Goal: Download file/media

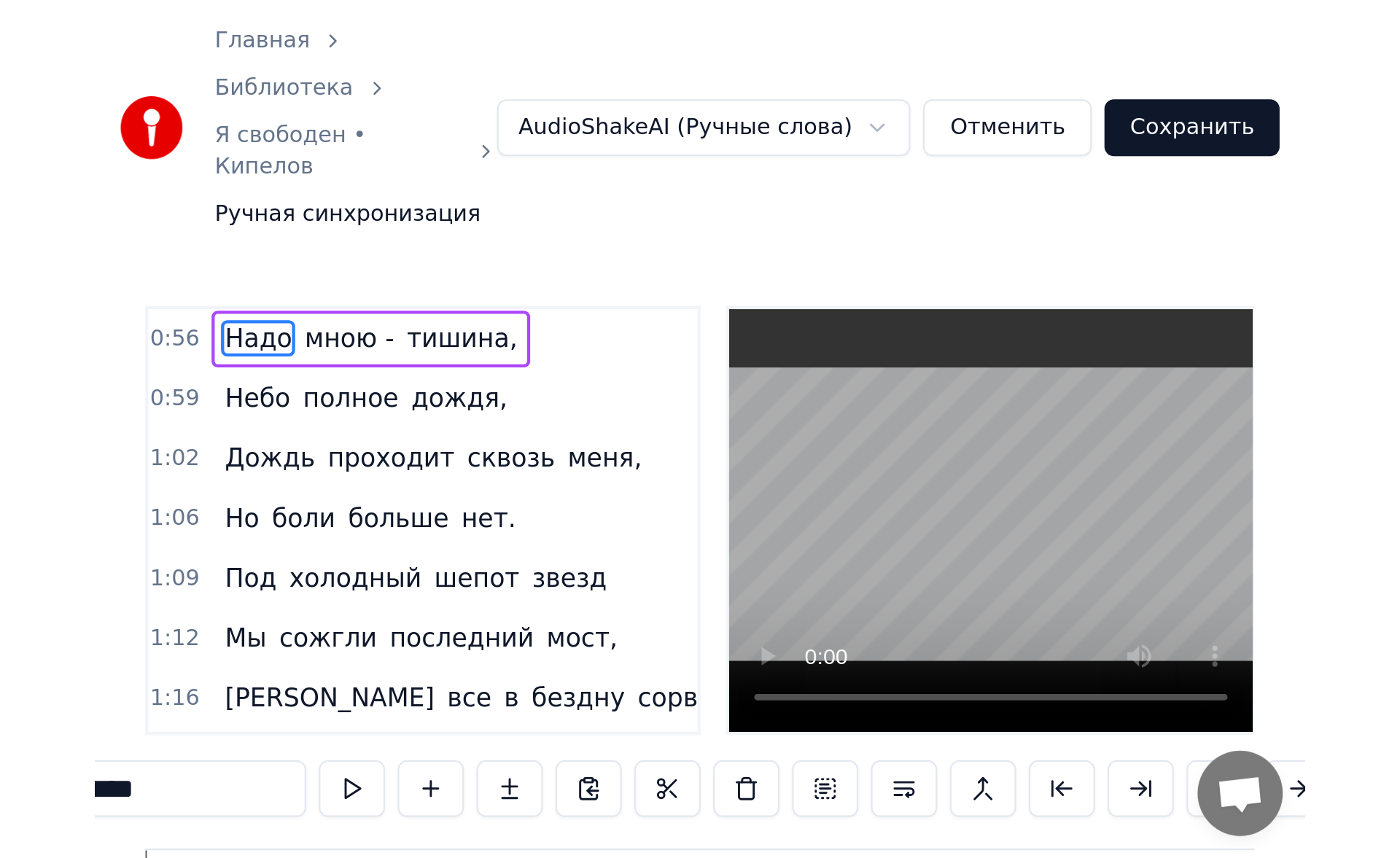
scroll to position [0, 12236]
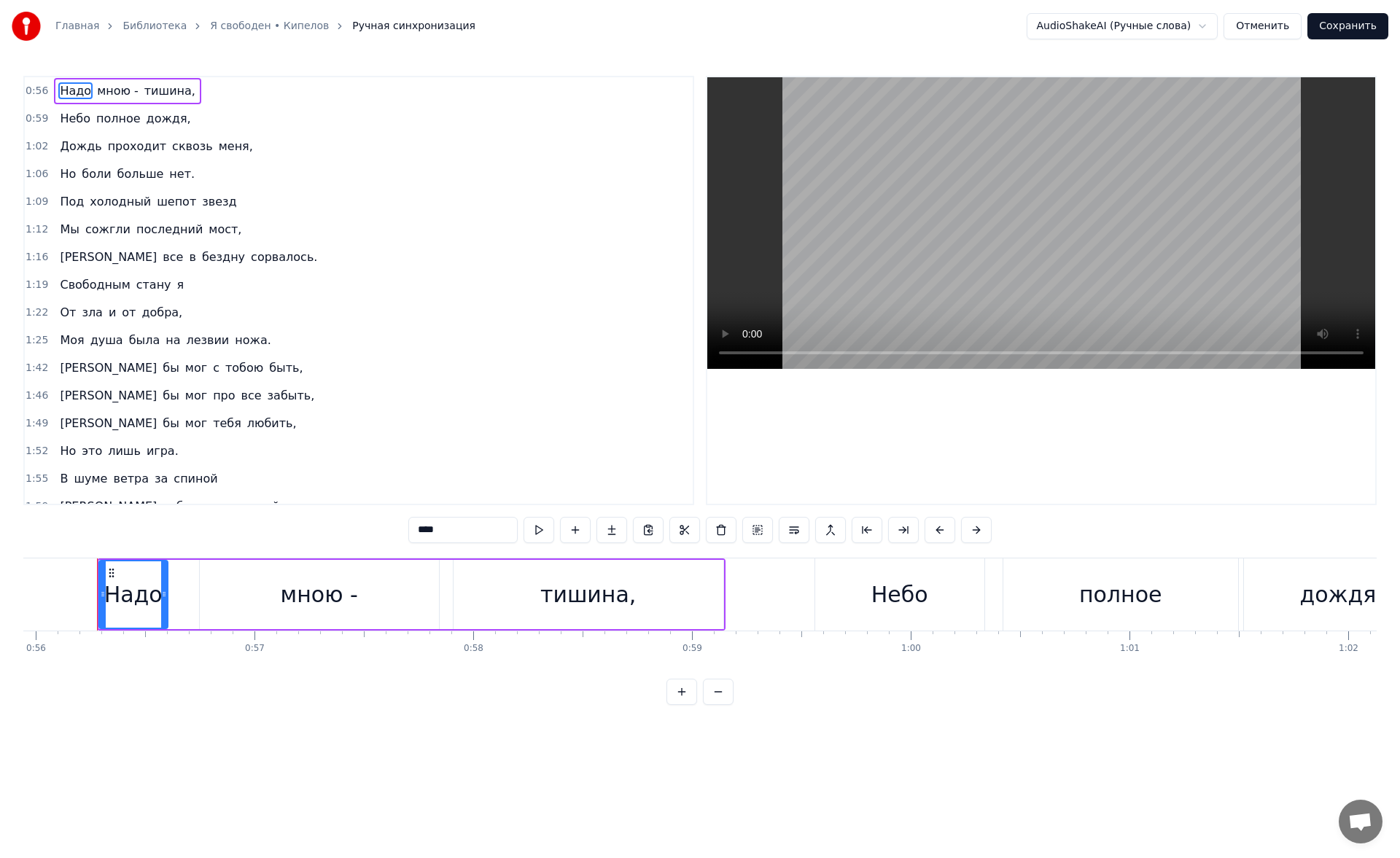
click at [94, 178] on span "боли" at bounding box center [96, 174] width 32 height 17
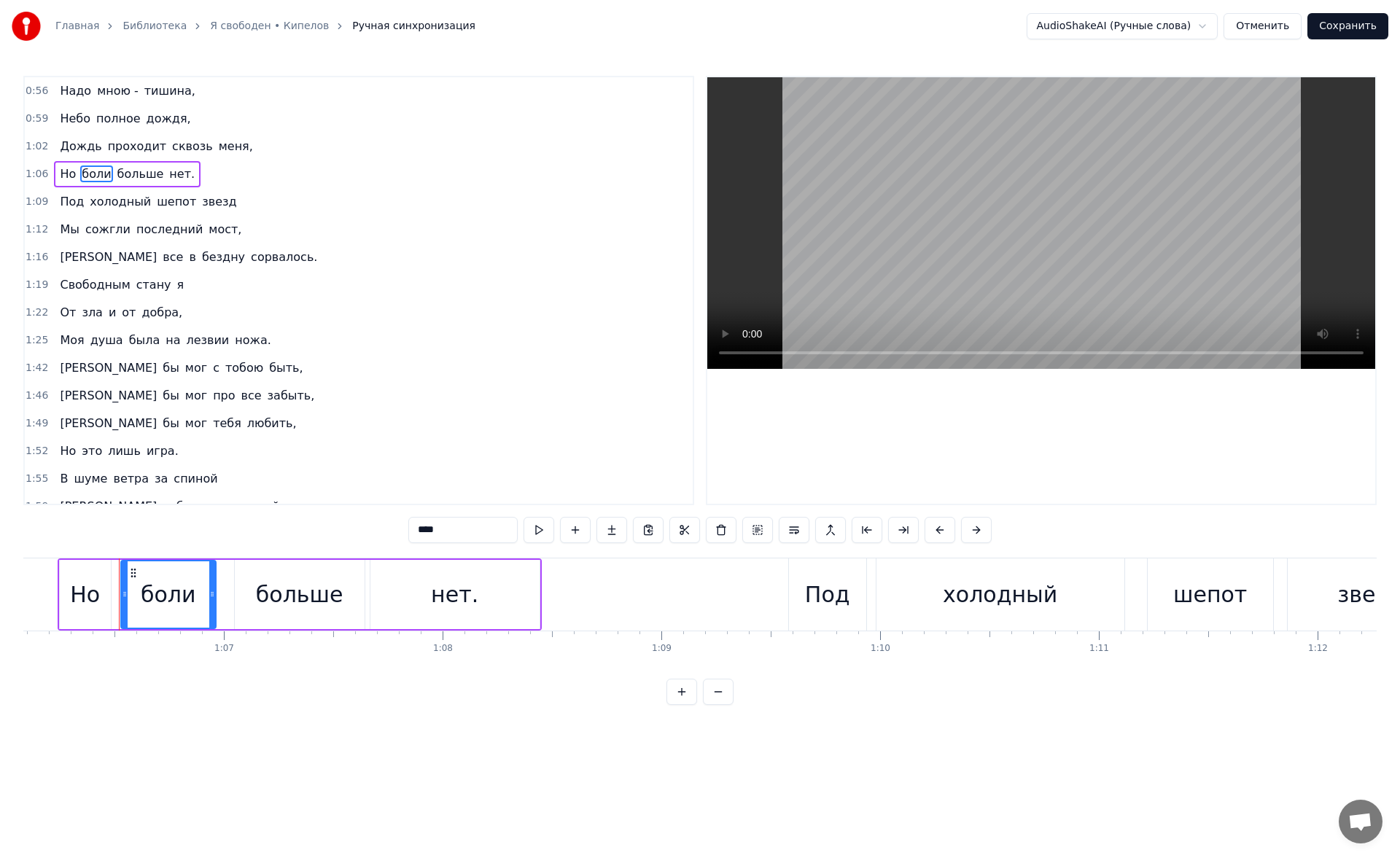
scroll to position [0, 14477]
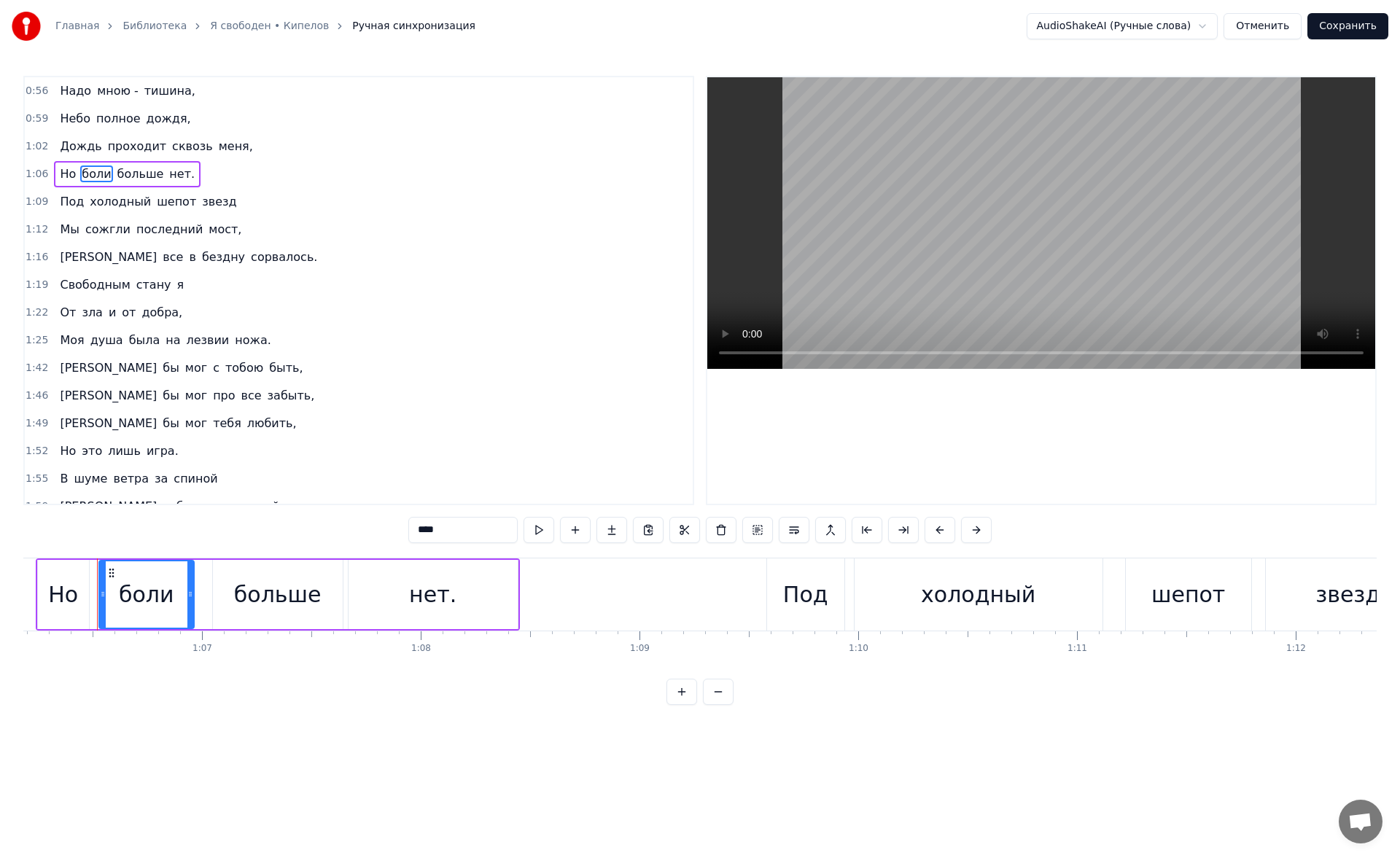
drag, startPoint x: 442, startPoint y: 523, endPoint x: 312, endPoint y: 533, distance: 130.4
click at [312, 396] on div "0:56 Надо мною - тишина, 0:59 [DEMOGRAPHIC_DATA] полное дождя, 1:02 Дождь прохо…" at bounding box center [699, 390] width 1353 height 629
type input "*"
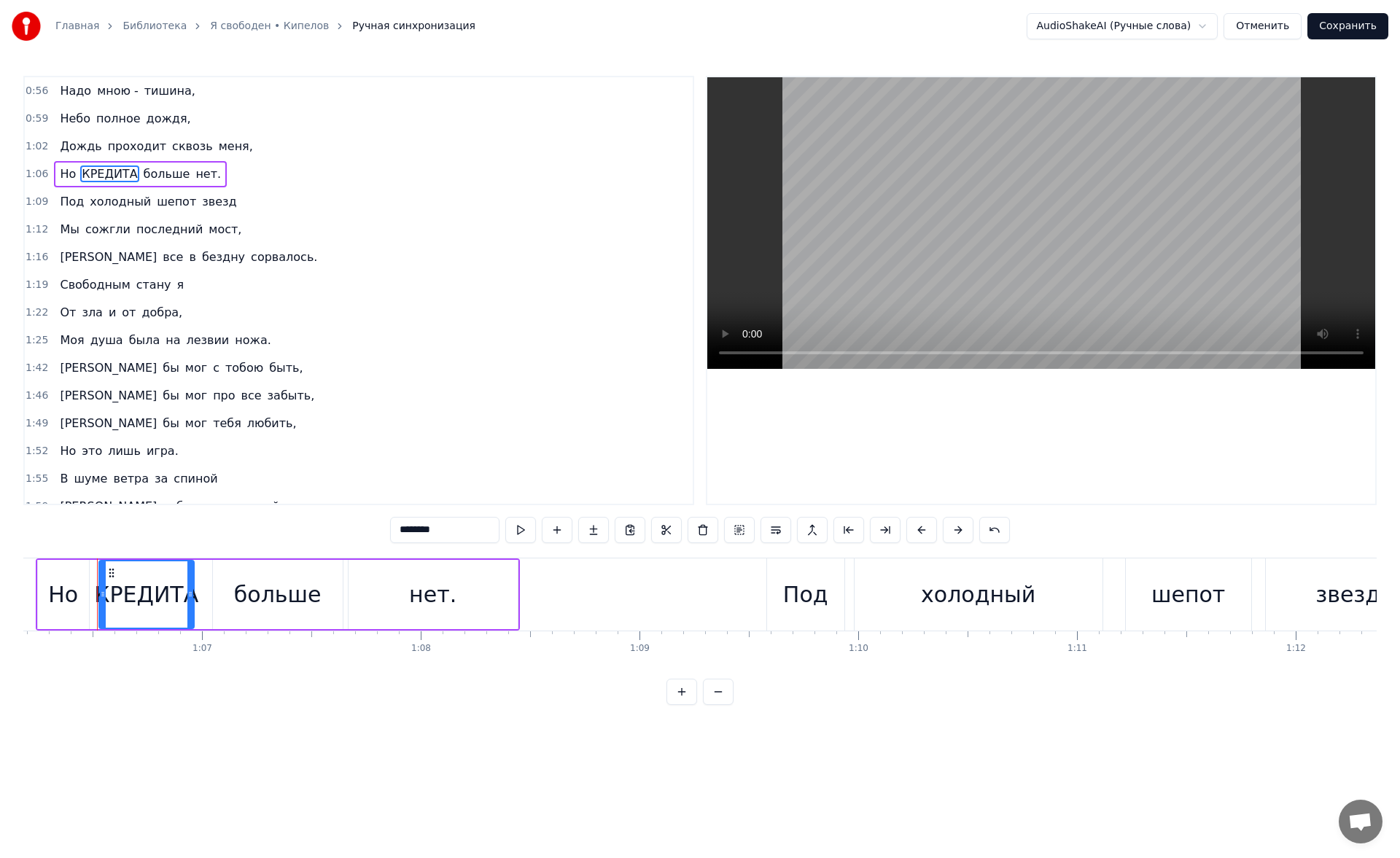
click at [200, 207] on span "звезд" at bounding box center [219, 202] width 37 height 17
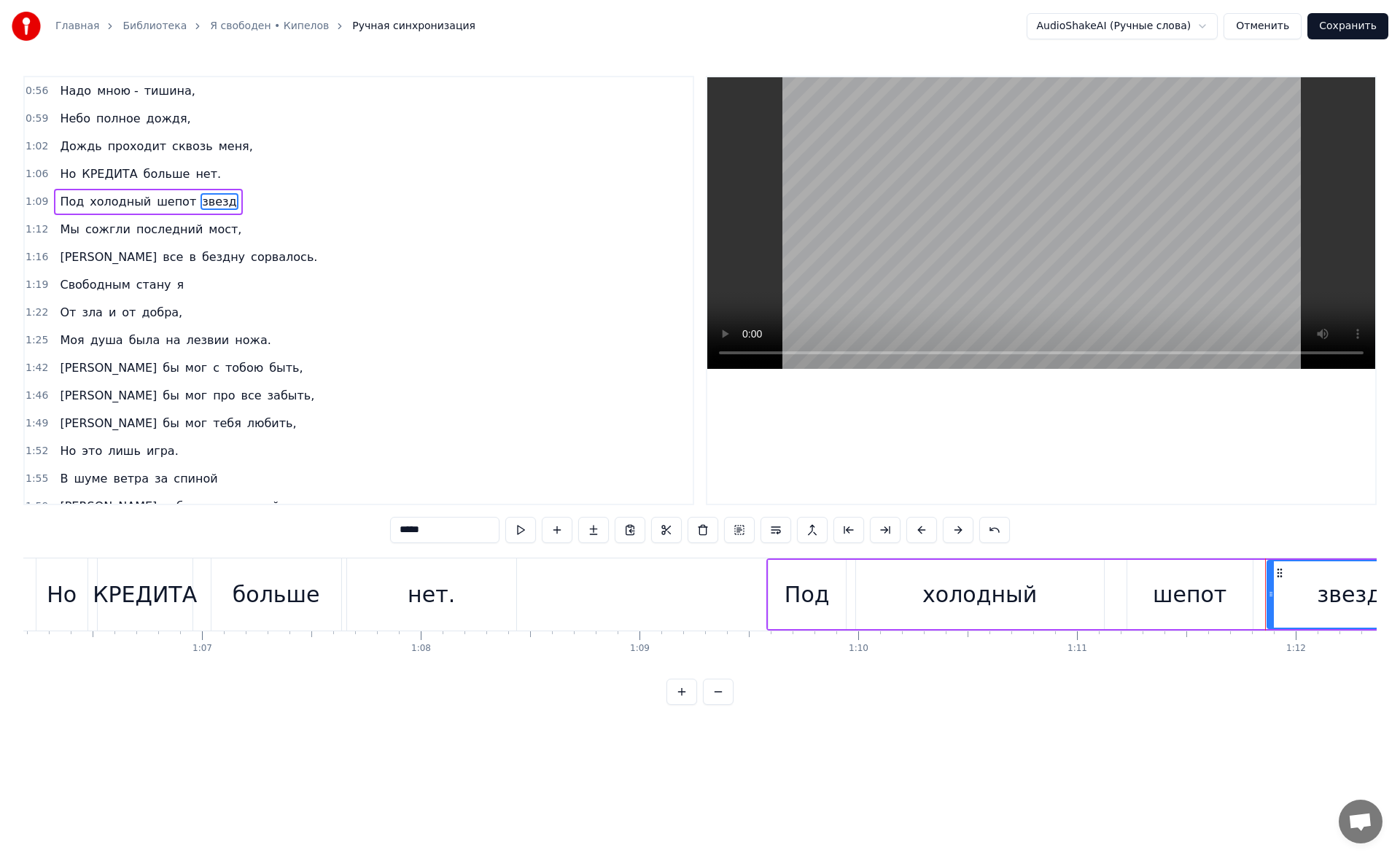
click at [102, 285] on span "Свободным" at bounding box center [95, 284] width 73 height 17
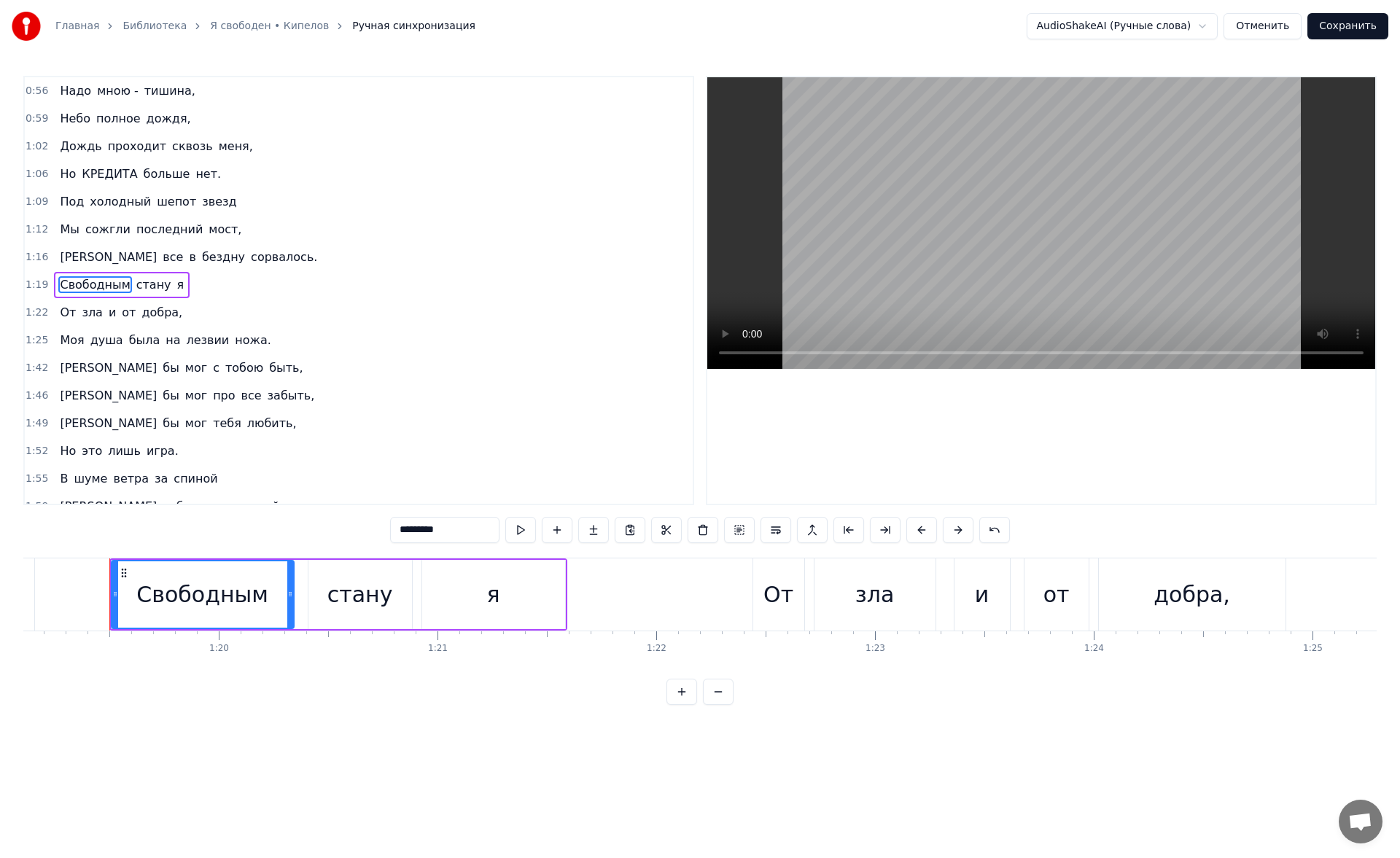
scroll to position [0, 17315]
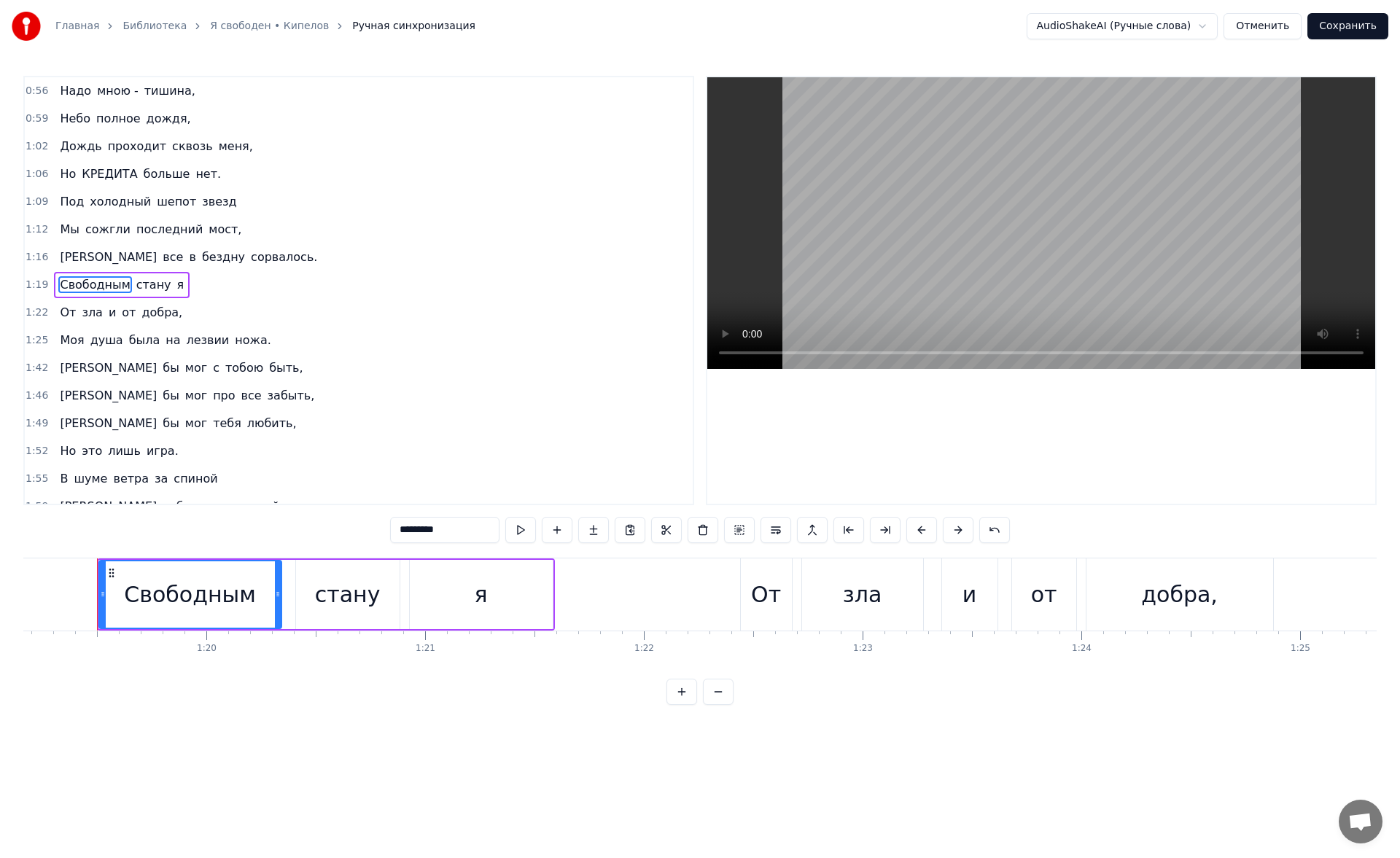
drag, startPoint x: 441, startPoint y: 529, endPoint x: 371, endPoint y: 524, distance: 70.2
click at [371, 396] on div "0:56 Надо мною - тишина, 0:59 [DEMOGRAPHIC_DATA] полное дождя, 1:02 Дождь прохо…" at bounding box center [699, 390] width 1353 height 629
click at [149, 232] on span "последний" at bounding box center [169, 229] width 69 height 17
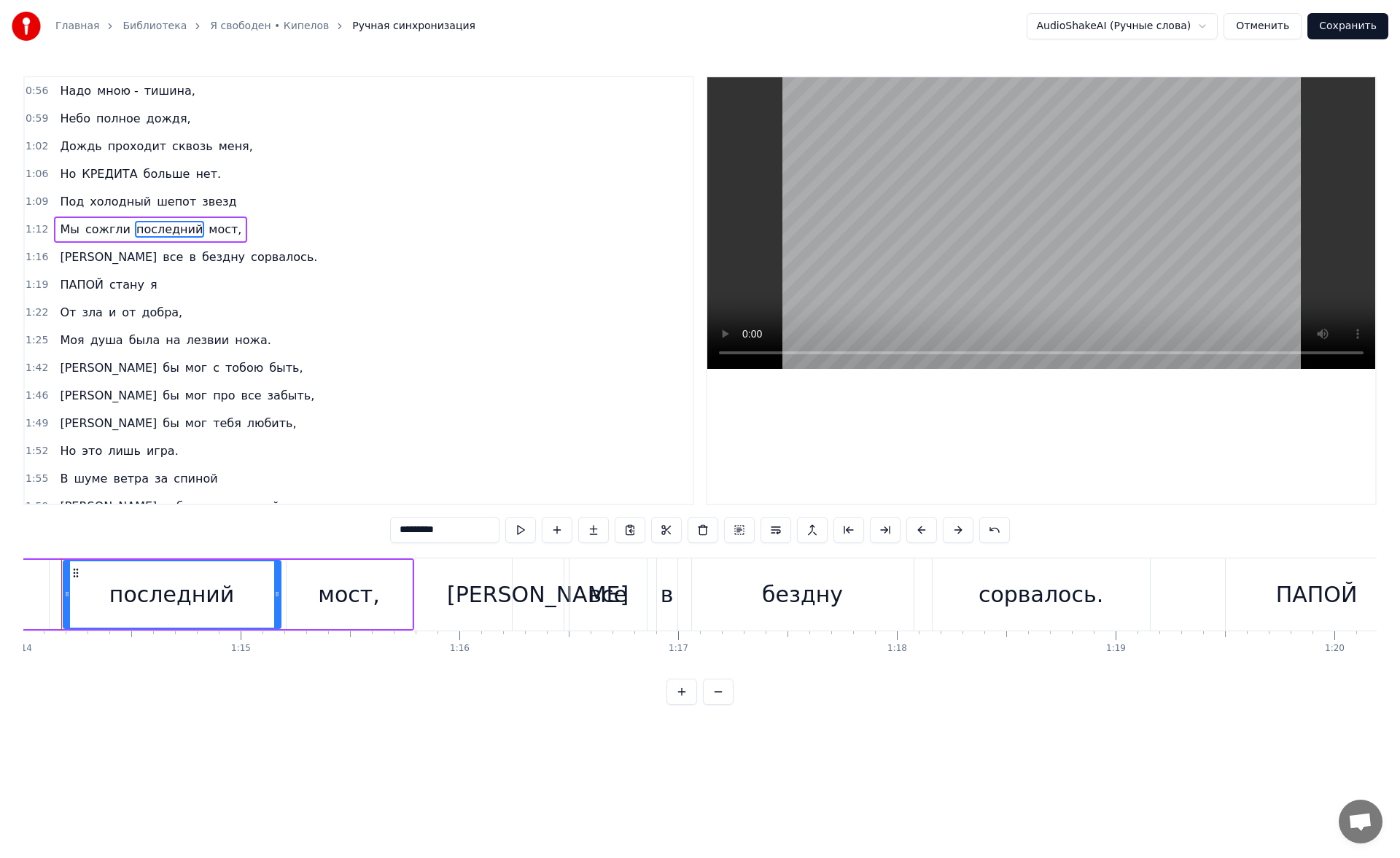
scroll to position [0, 16152]
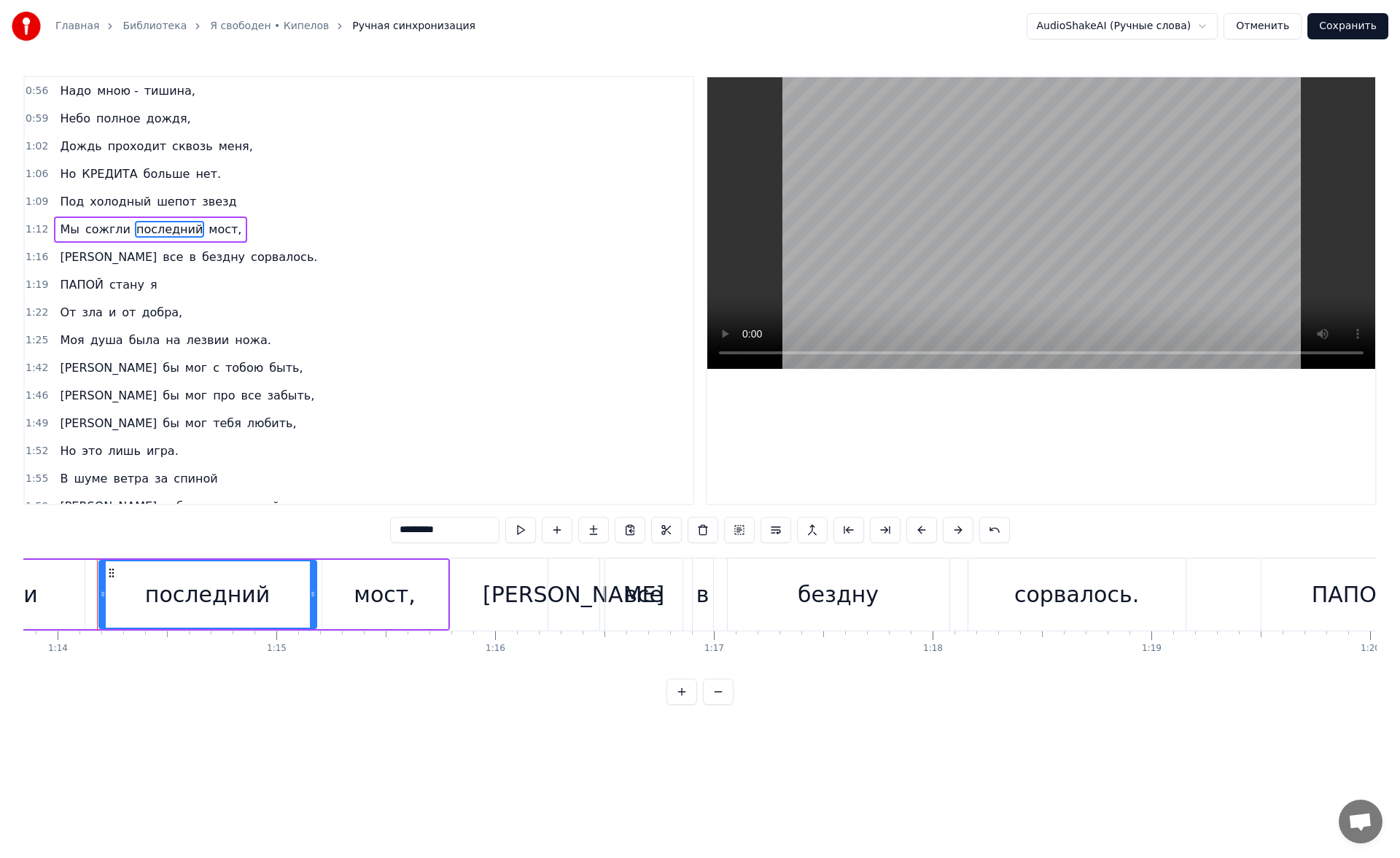
click at [200, 259] on span "бездну" at bounding box center [223, 257] width 46 height 17
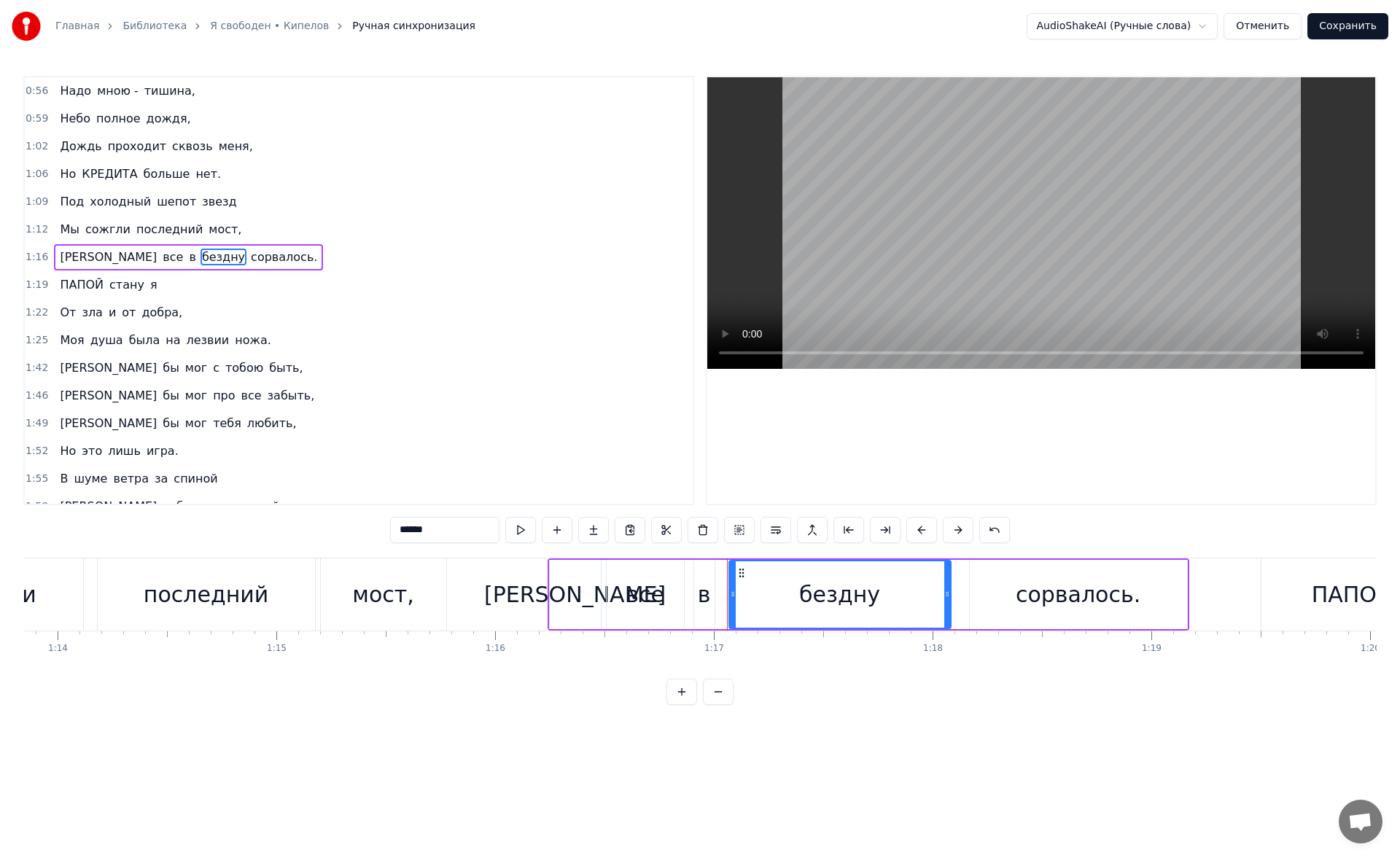
drag, startPoint x: 442, startPoint y: 524, endPoint x: 256, endPoint y: 519, distance: 186.1
click at [256, 396] on div "0:56 Надо мною - тишина, 0:59 [DEMOGRAPHIC_DATA] полное дождя, 1:02 Дождь прохо…" at bounding box center [699, 390] width 1353 height 629
type input "*"
click at [197, 342] on span "лезвии" at bounding box center [208, 340] width 46 height 17
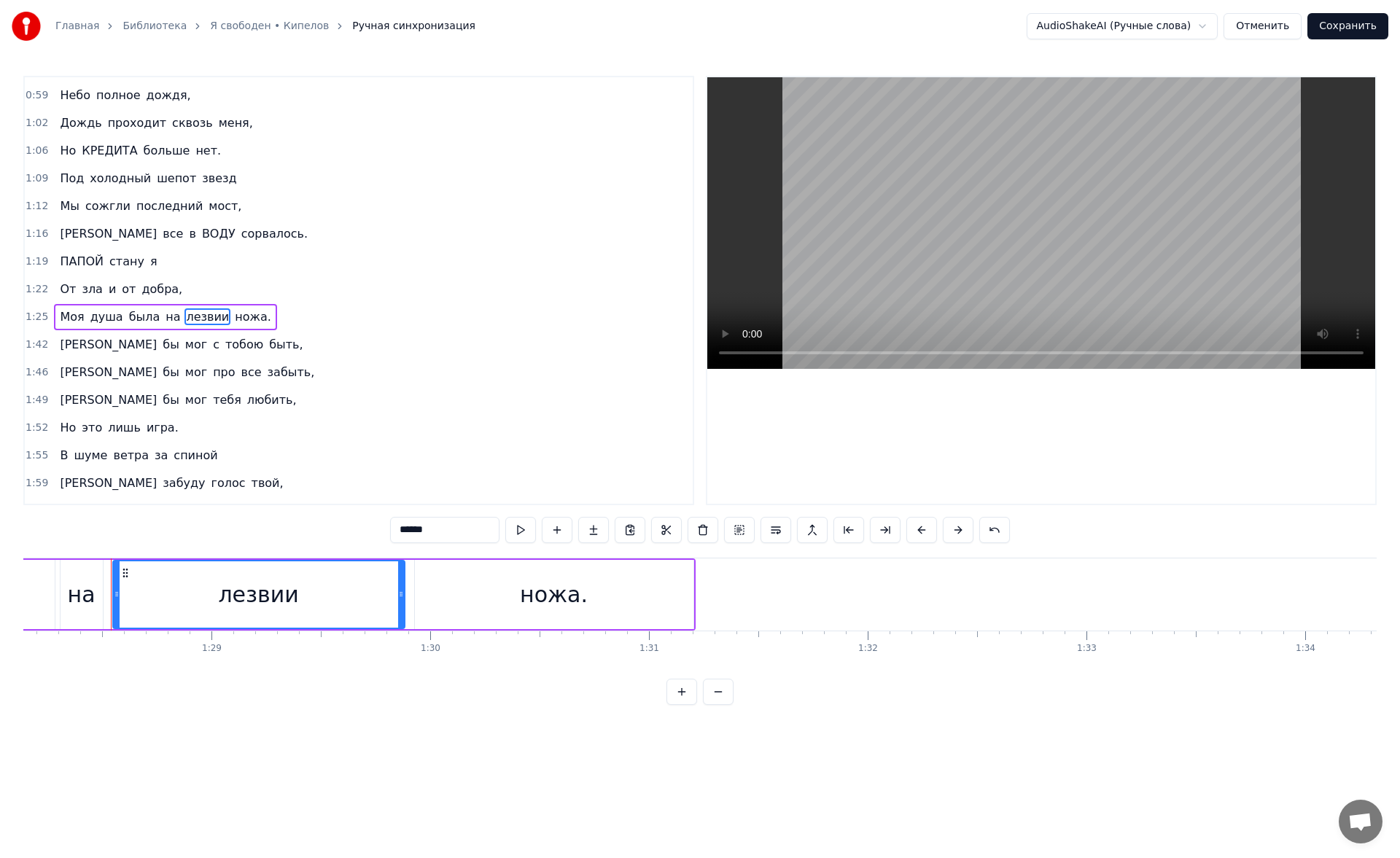
scroll to position [0, 19293]
drag, startPoint x: 434, startPoint y: 529, endPoint x: 315, endPoint y: 524, distance: 119.1
click at [315, 396] on div "0:56 Надо мною - тишина, 0:59 [DEMOGRAPHIC_DATA] полное дождя, 1:02 Дождь прохо…" at bounding box center [699, 390] width 1353 height 629
click at [485, 396] on html "Главная Библиотека Я свободен • Кипелов Ручная синхронизация AudioShakeAI (Ручн…" at bounding box center [700, 363] width 1400 height 728
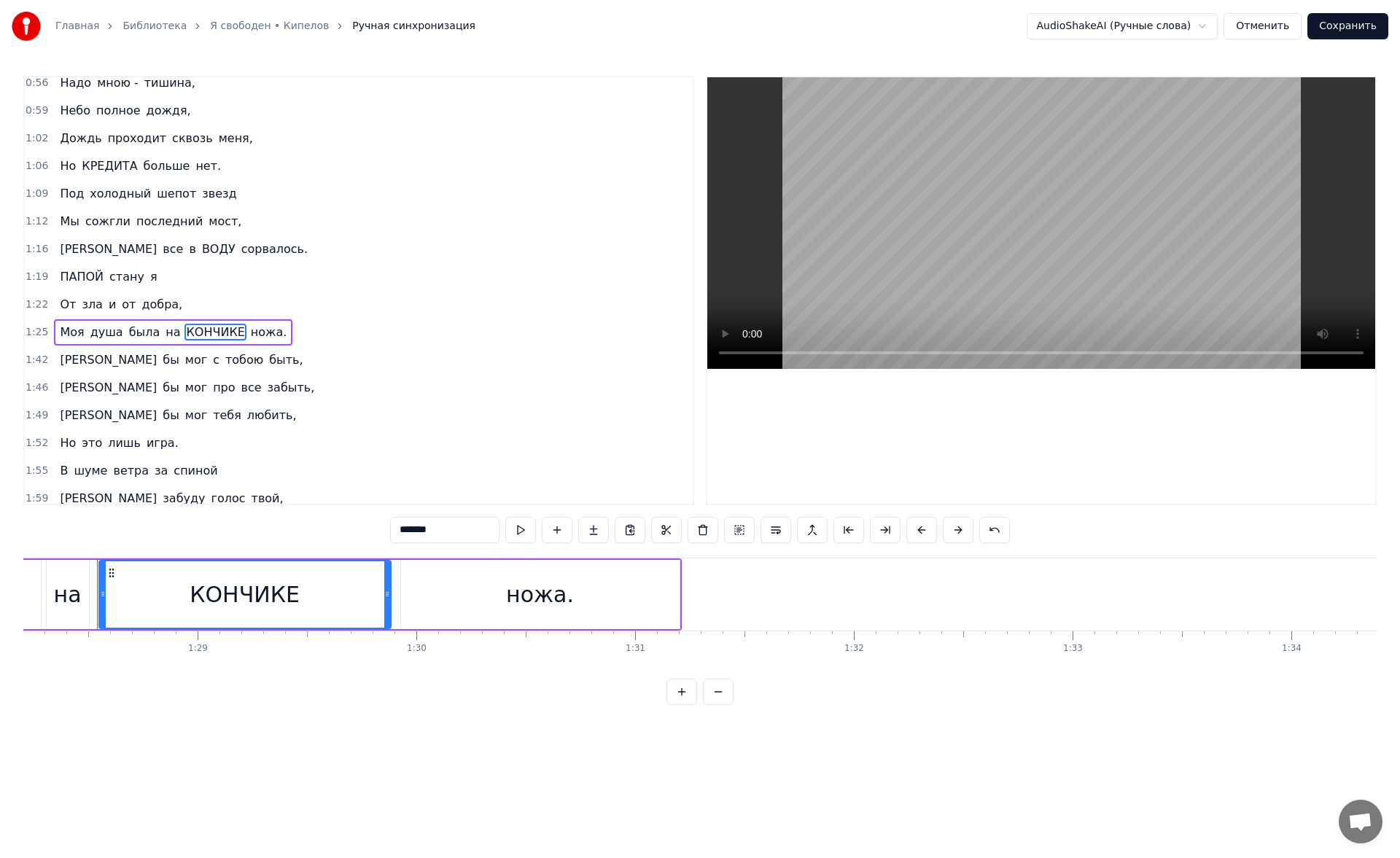
scroll to position [5, 0]
click at [86, 312] on span "зла" at bounding box center [92, 307] width 24 height 17
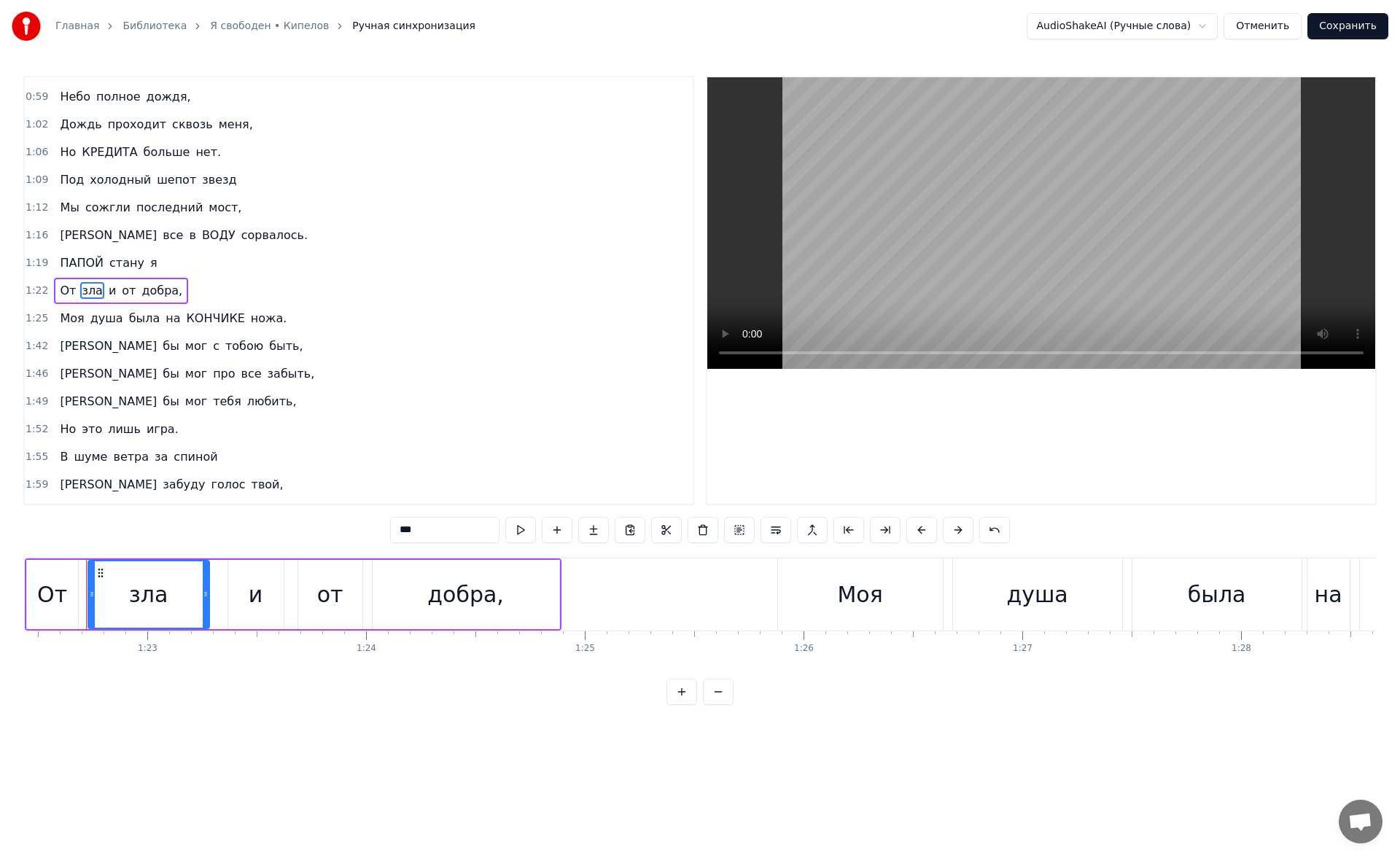
scroll to position [0, 18020]
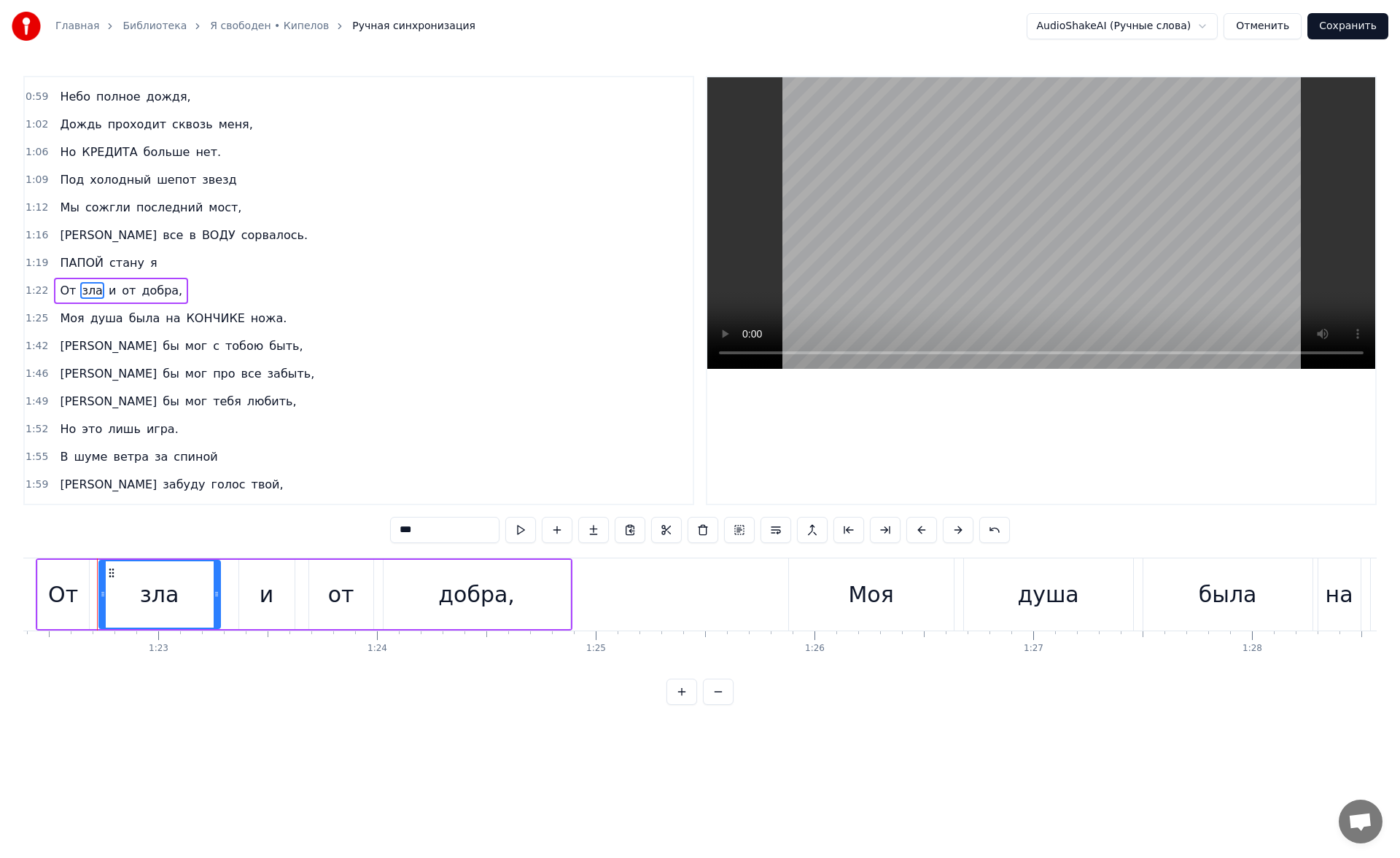
drag, startPoint x: 433, startPoint y: 518, endPoint x: 353, endPoint y: 536, distance: 82.0
click at [353, 396] on div "0:56 Надо мною - тишина, 0:59 [DEMOGRAPHIC_DATA] полное дождя, 1:02 Дождь прохо…" at bounding box center [699, 390] width 1353 height 629
click at [155, 282] on span "добра," at bounding box center [161, 290] width 43 height 17
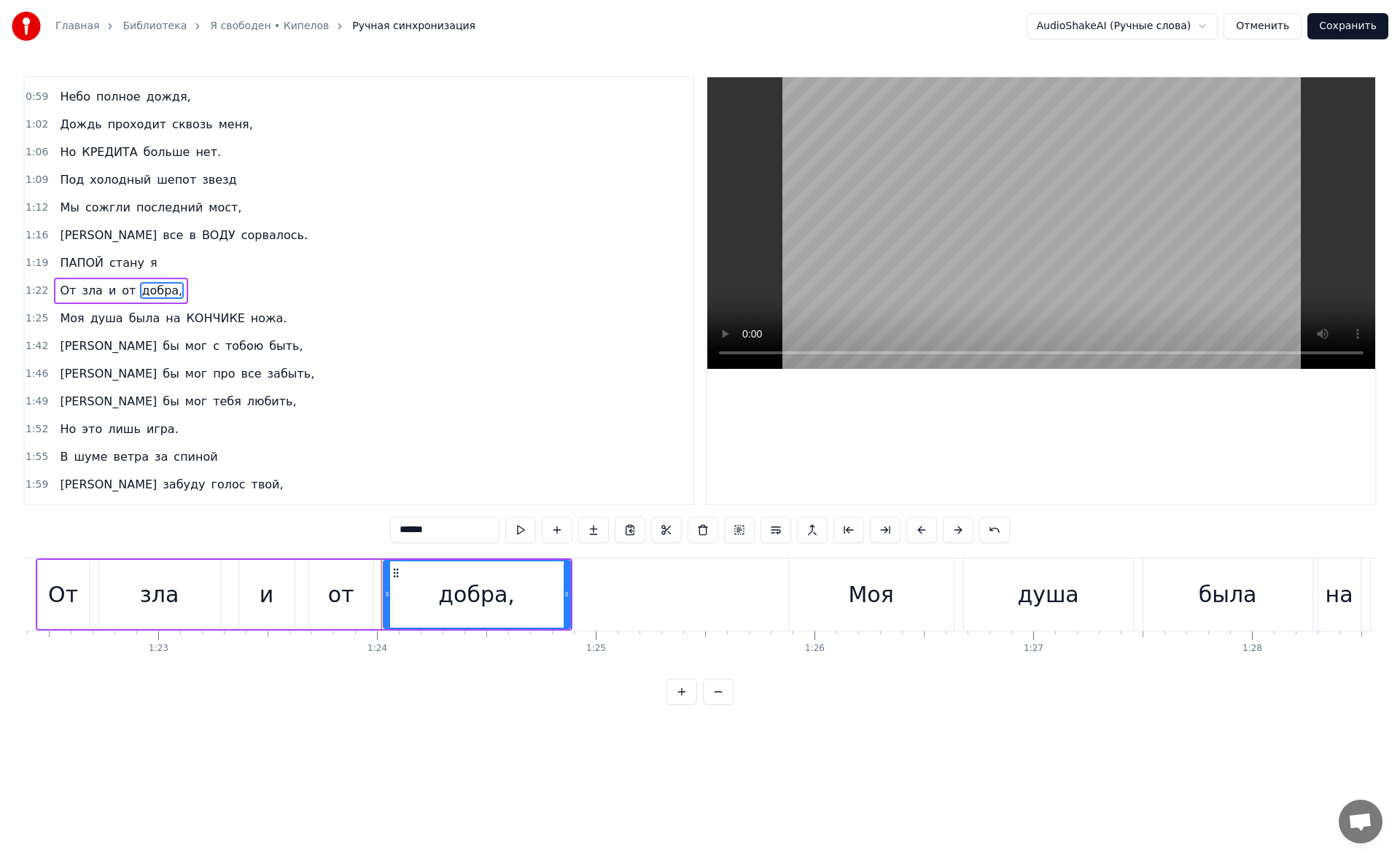
drag, startPoint x: 448, startPoint y: 535, endPoint x: 319, endPoint y: 530, distance: 129.1
click at [319, 396] on div "0:56 Надо мною - тишина, 0:59 [DEMOGRAPHIC_DATA] полное дождя, 1:02 Дождь прохо…" at bounding box center [699, 390] width 1353 height 629
type input "******"
click at [559, 21] on button "Сохранить" at bounding box center [1347, 26] width 81 height 26
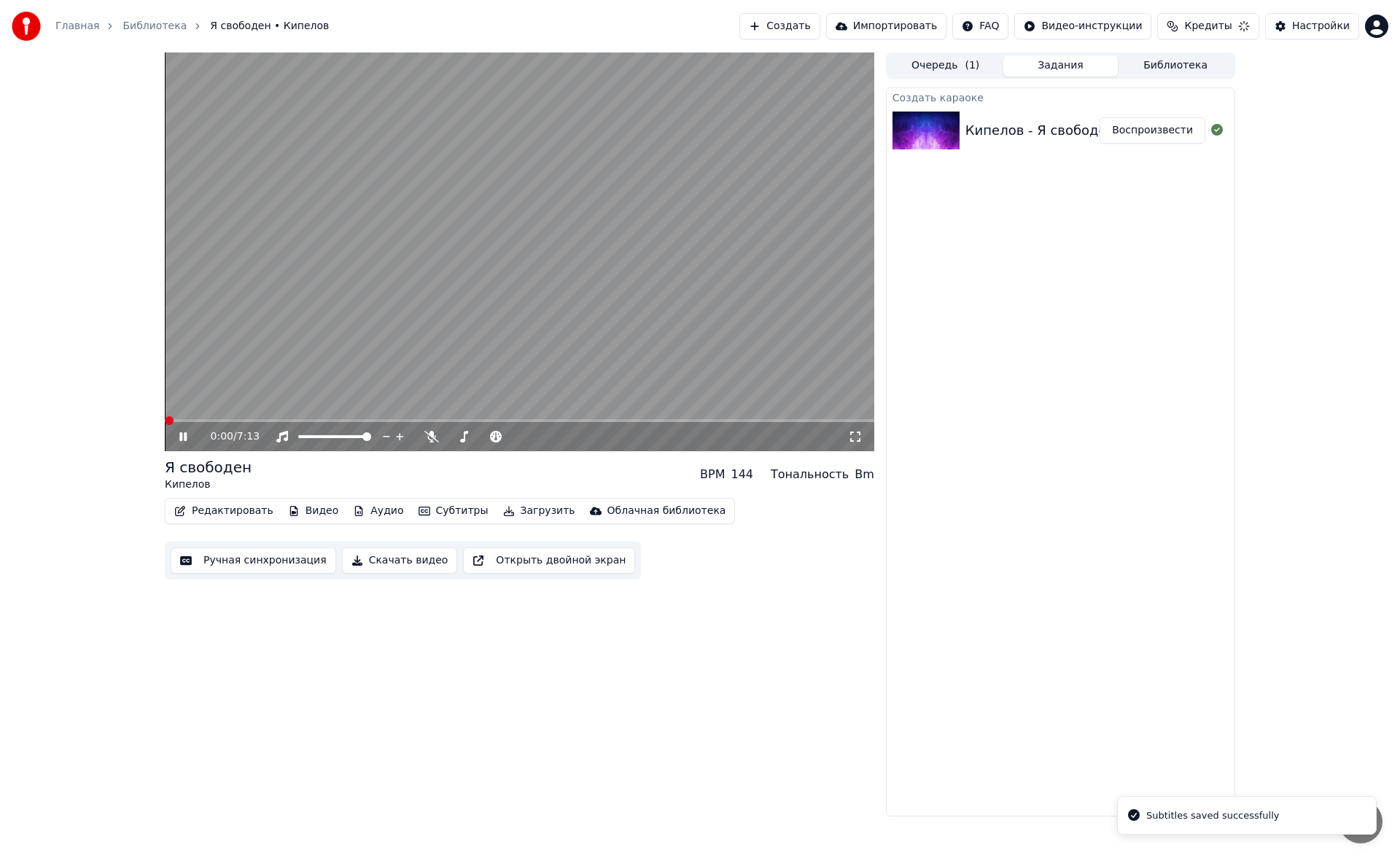
click at [405, 396] on button "Скачать видео" at bounding box center [400, 560] width 116 height 26
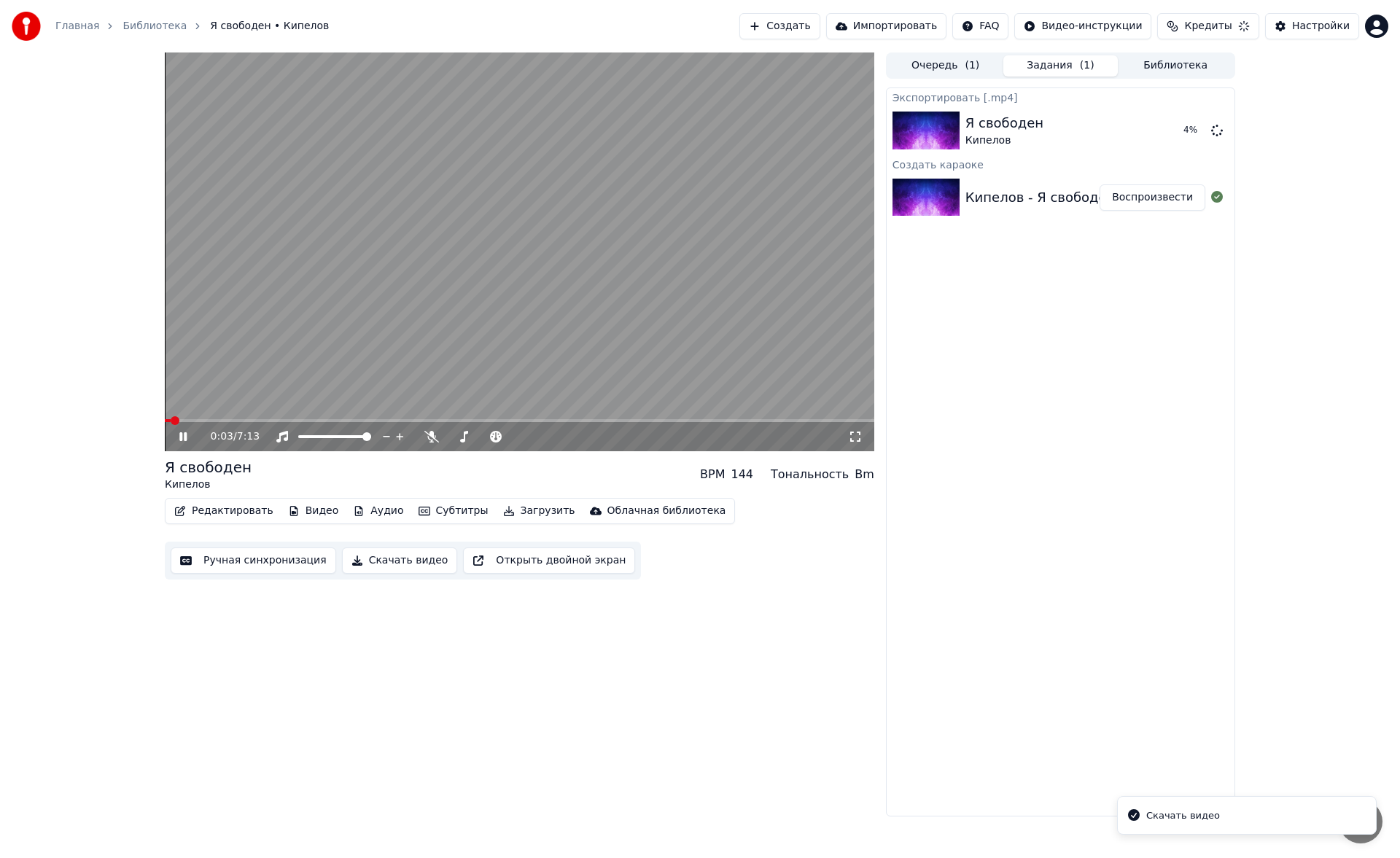
click at [178, 396] on icon at bounding box center [193, 437] width 34 height 12
click at [559, 129] on div "Я свободен Кипелов" at bounding box center [1048, 130] width 165 height 35
click at [186, 396] on icon at bounding box center [183, 437] width 9 height 10
click at [224, 396] on span at bounding box center [519, 420] width 709 height 3
click at [268, 396] on span at bounding box center [519, 420] width 709 height 3
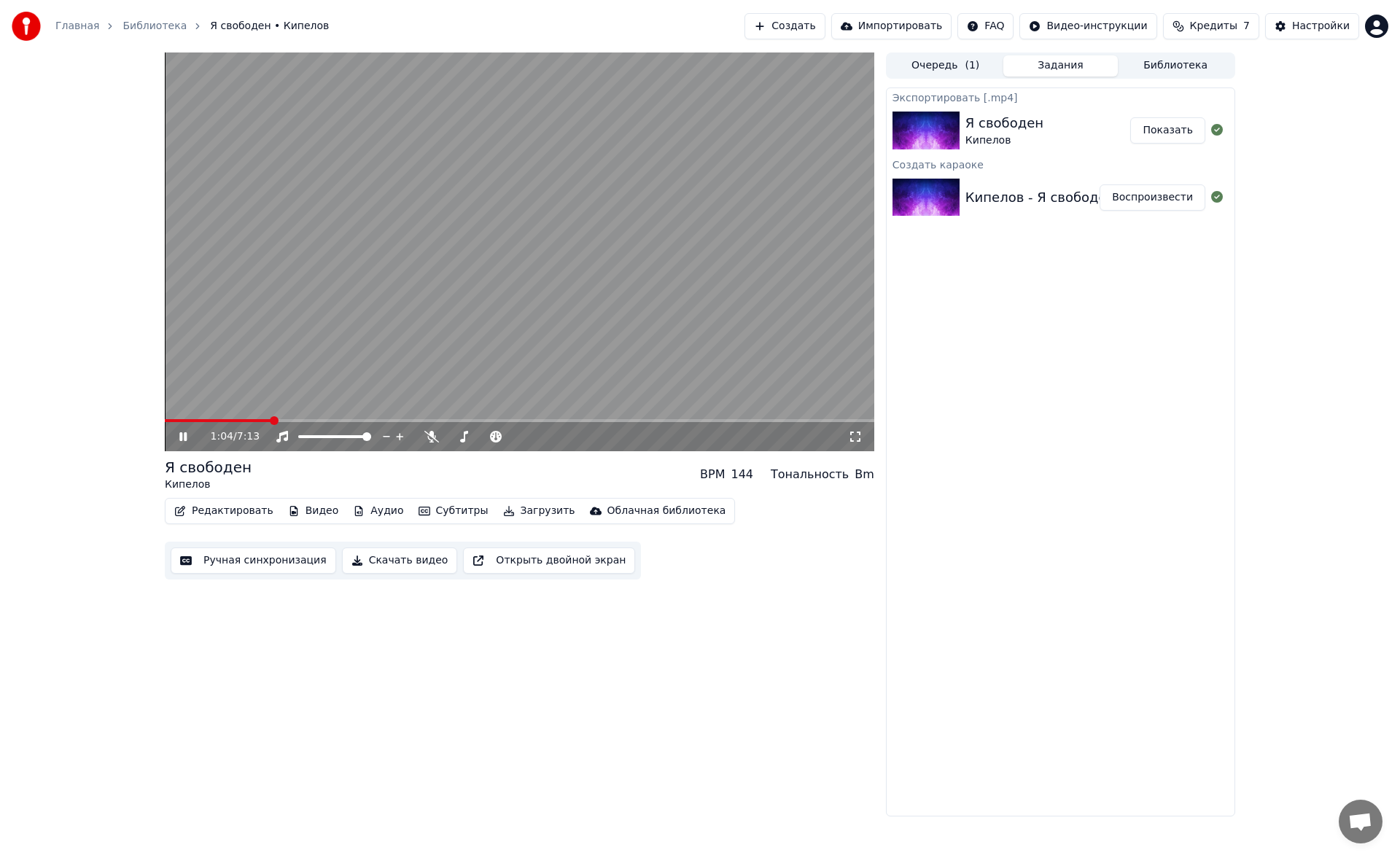
click at [182, 396] on icon at bounding box center [183, 437] width 8 height 9
click at [361, 396] on button "Скачать видео" at bounding box center [400, 560] width 116 height 26
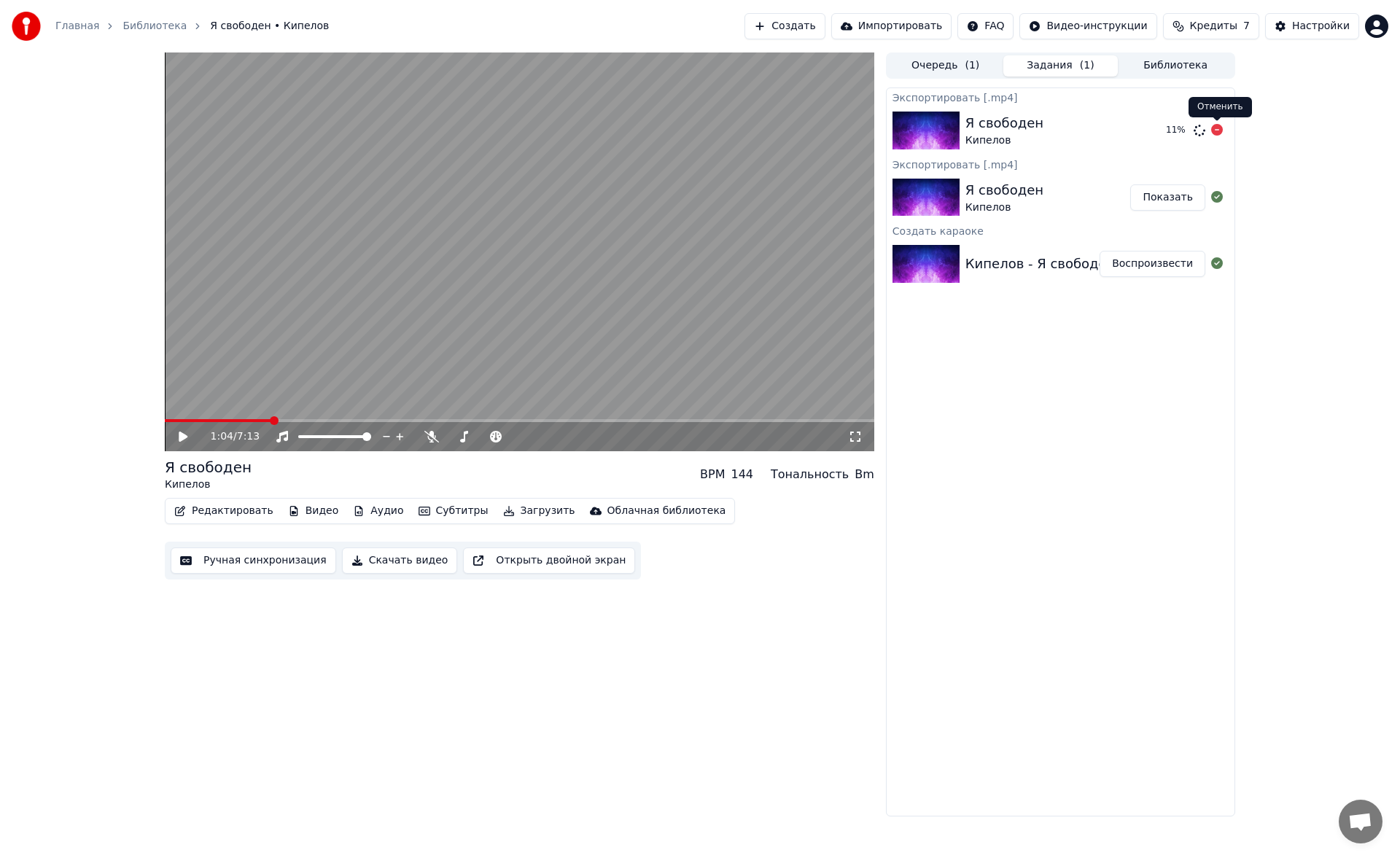
click at [559, 132] on icon at bounding box center [1217, 130] width 12 height 12
